Goal: Task Accomplishment & Management: Complete application form

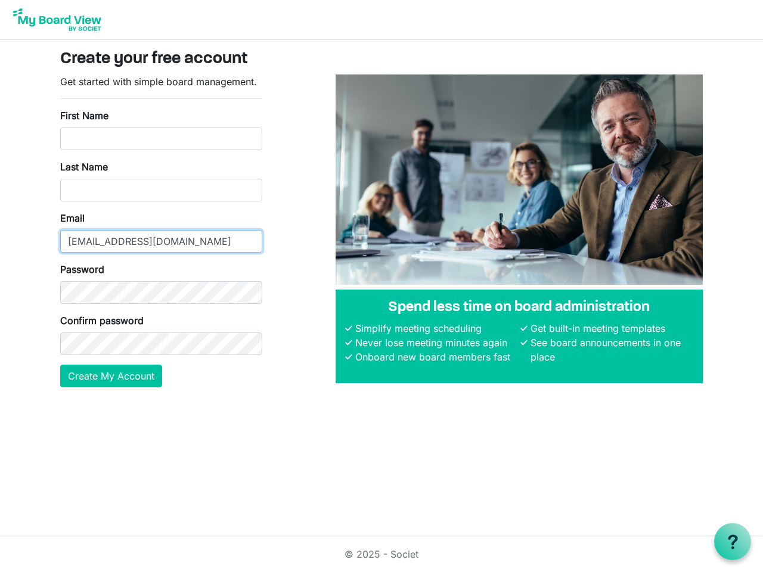
click at [161, 231] on input "[EMAIL_ADDRESS][DOMAIN_NAME]" at bounding box center [161, 241] width 202 height 23
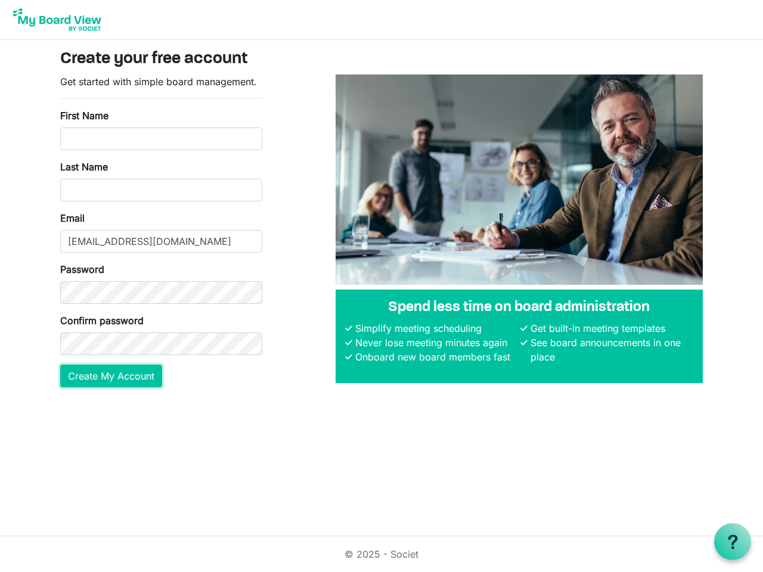
click at [111, 376] on button "Create My Account" at bounding box center [111, 376] width 102 height 23
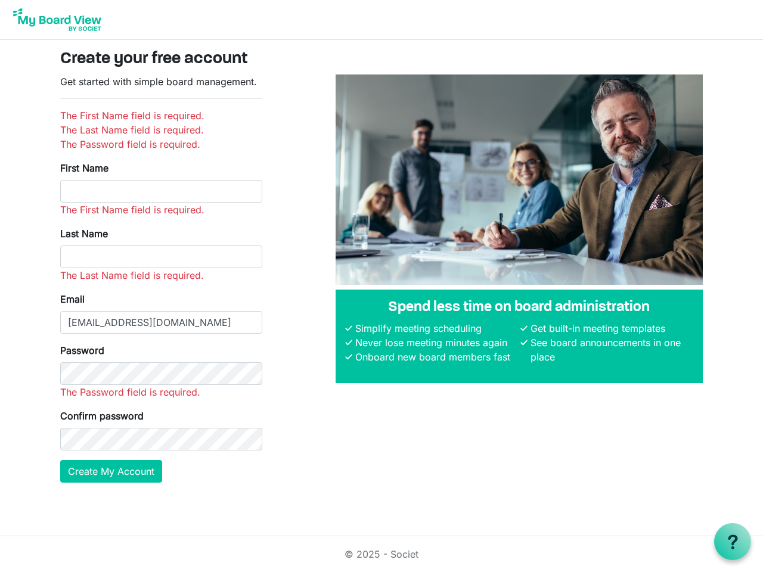
click at [733, 542] on use at bounding box center [733, 542] width 10 height 14
